Goal: Task Accomplishment & Management: Manage account settings

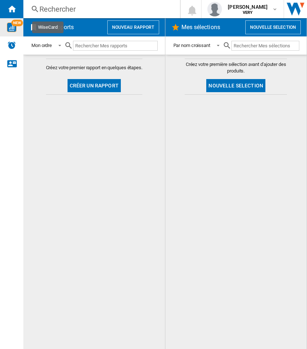
click at [13, 26] on img "WiseCard" at bounding box center [11, 27] width 9 height 9
click at [79, 229] on md-content "Créez votre premier rapport en quelques étapes. Créer un rapport" at bounding box center [93, 202] width 141 height 295
click at [11, 25] on img "WiseCard" at bounding box center [11, 27] width 9 height 9
click at [81, 156] on md-content "Créez votre premier rapport en quelques étapes. Créer un rapport" at bounding box center [93, 202] width 141 height 295
click at [12, 27] on img "WiseCard" at bounding box center [11, 27] width 9 height 9
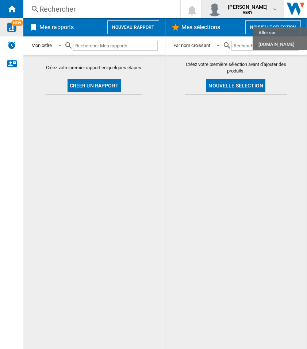
click at [245, 8] on span "karim medini" at bounding box center [248, 6] width 40 height 7
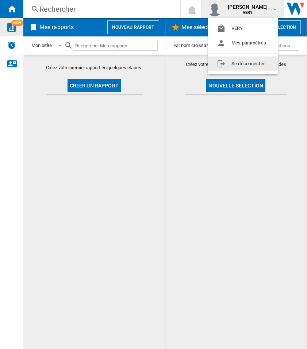
click at [241, 58] on button "Se déconnecter" at bounding box center [243, 64] width 70 height 15
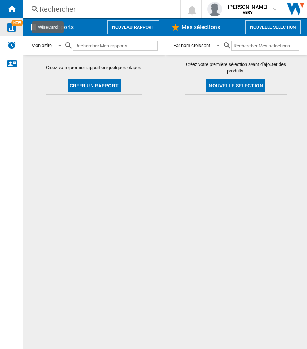
click at [14, 28] on img "WiseCard" at bounding box center [11, 27] width 9 height 9
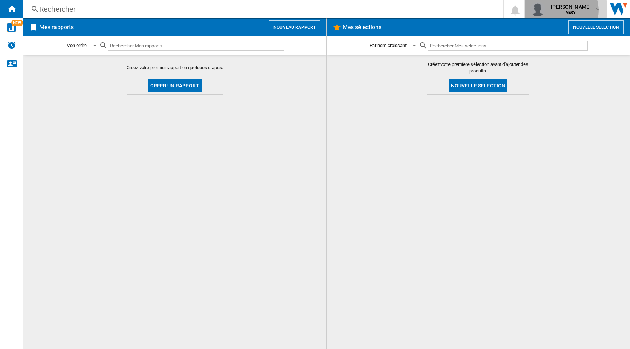
click at [565, 11] on span "VERY" at bounding box center [571, 13] width 40 height 4
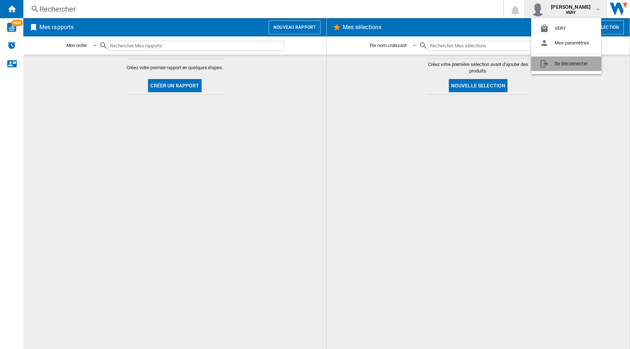
click at [555, 62] on button "Se déconnecter" at bounding box center [566, 64] width 70 height 15
